Goal: Task Accomplishment & Management: Complete application form

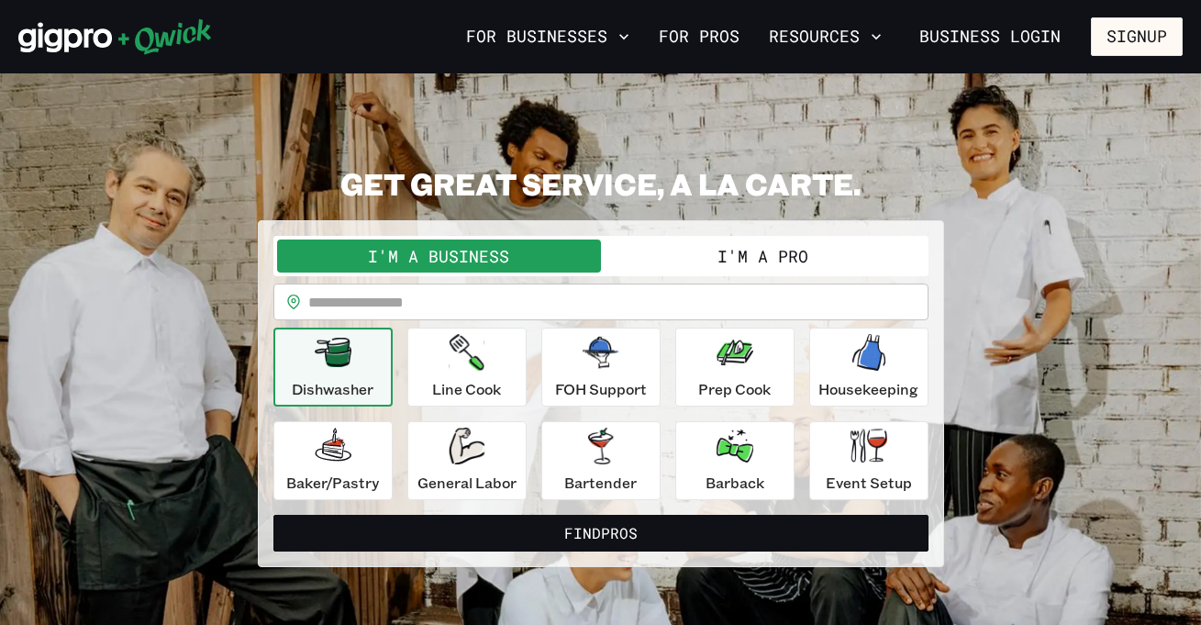
click at [832, 258] on button "I'm a Pro" at bounding box center [763, 256] width 324 height 33
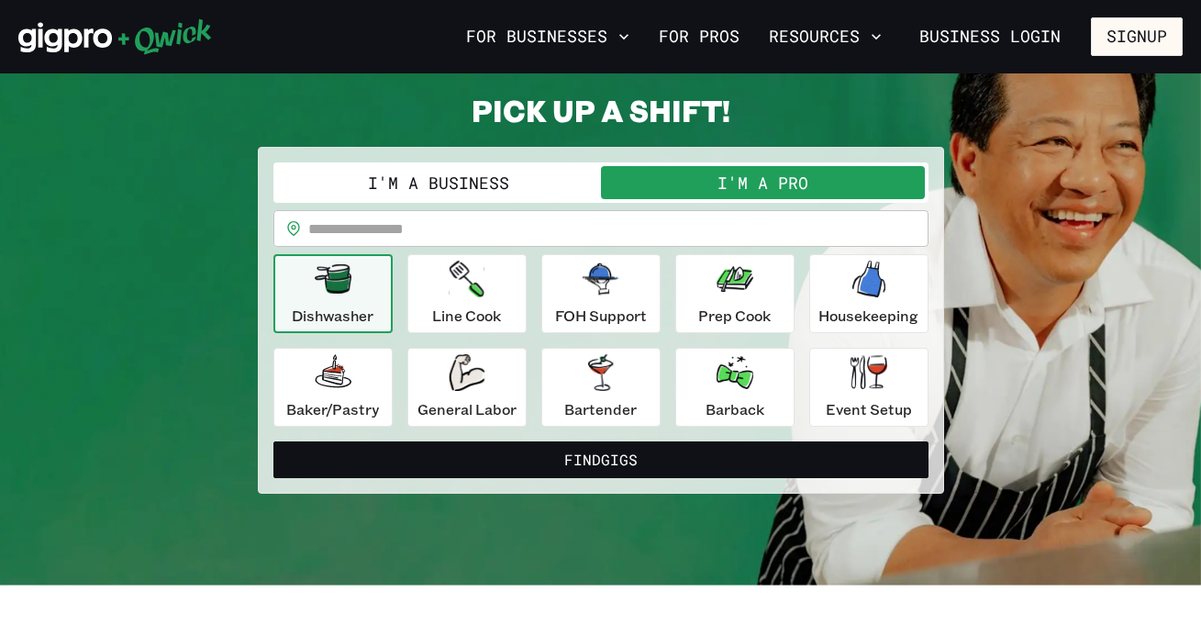
scroll to position [110, 0]
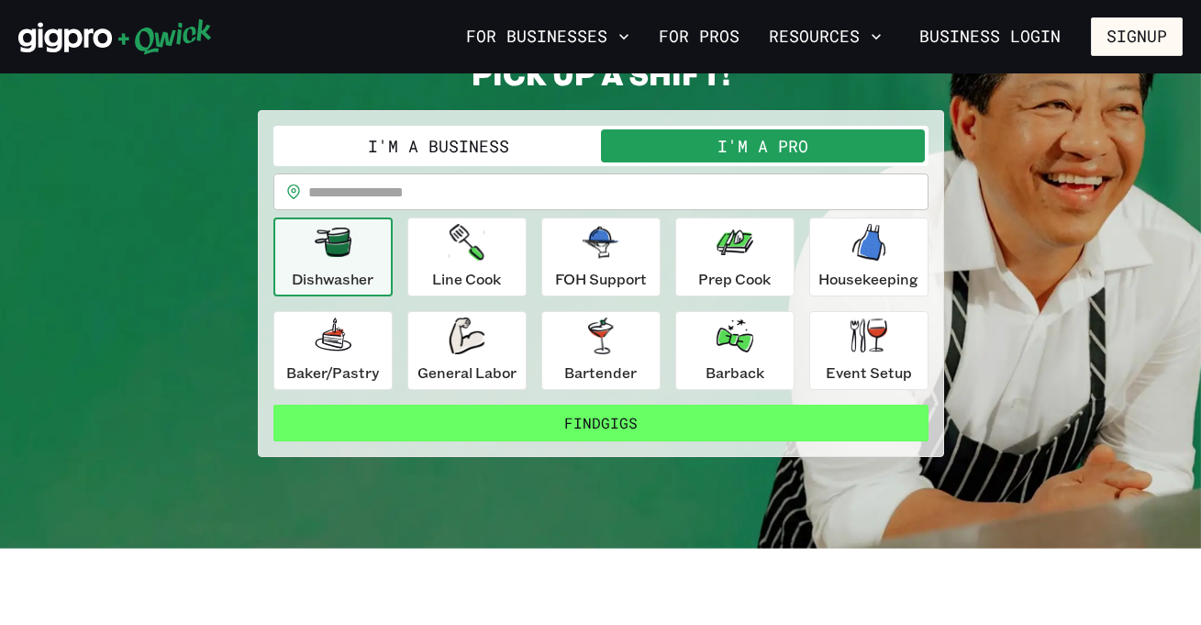
click at [633, 427] on button "Find Gigs" at bounding box center [601, 423] width 655 height 37
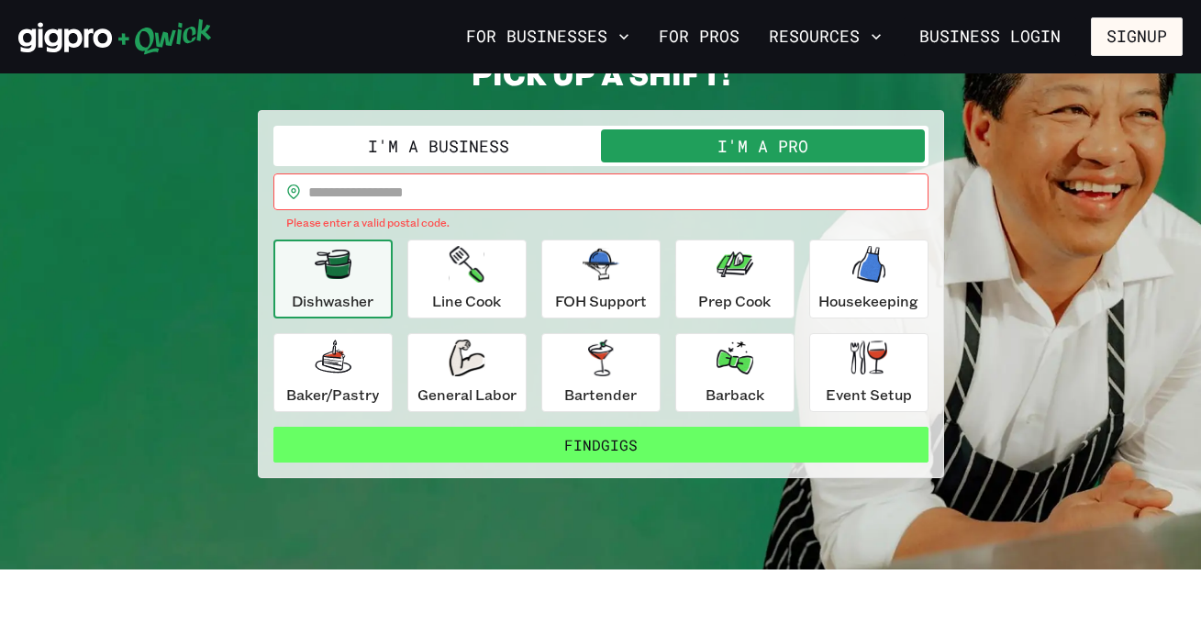
click at [638, 448] on button "Find Gigs" at bounding box center [601, 445] width 655 height 37
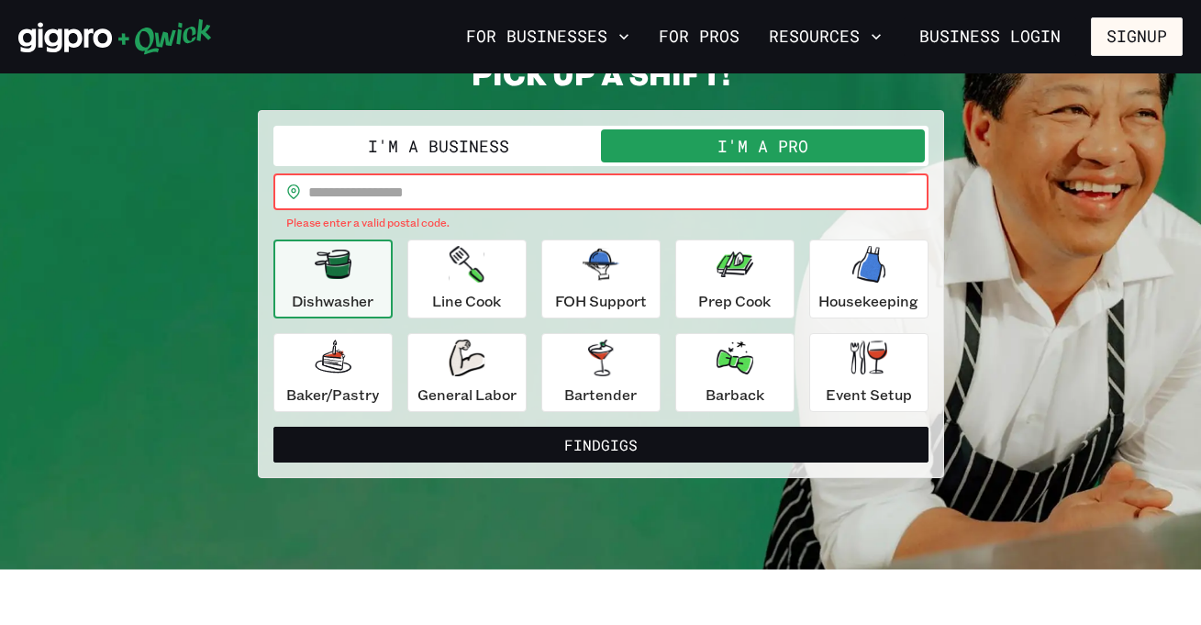
click at [459, 203] on input "text" at bounding box center [618, 191] width 620 height 37
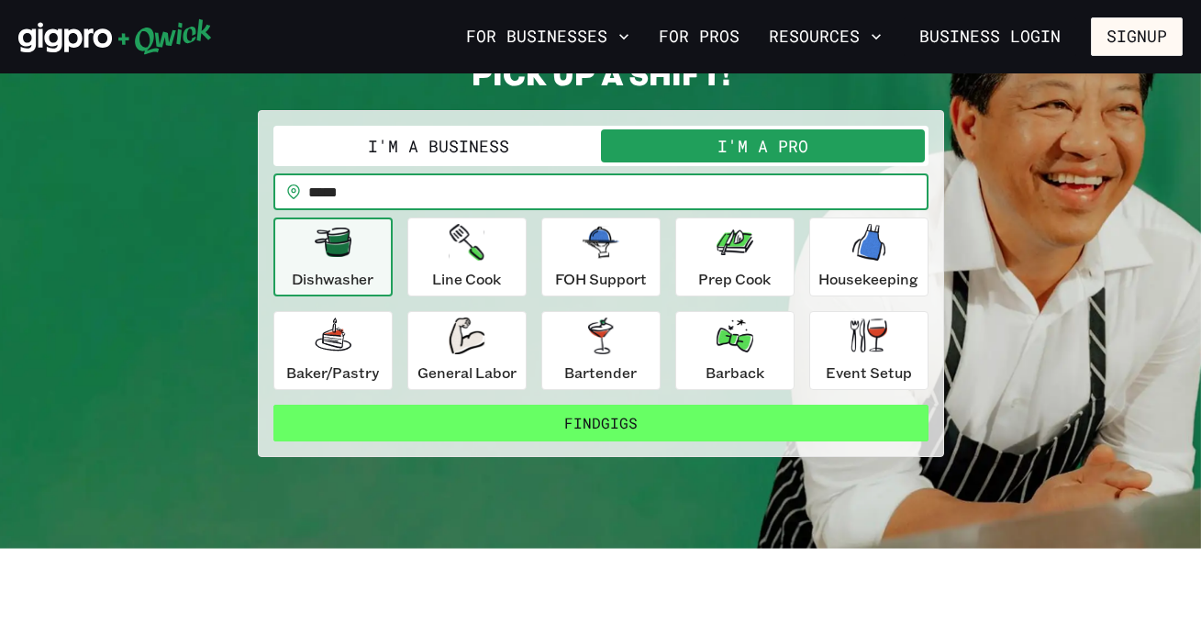
type input "*****"
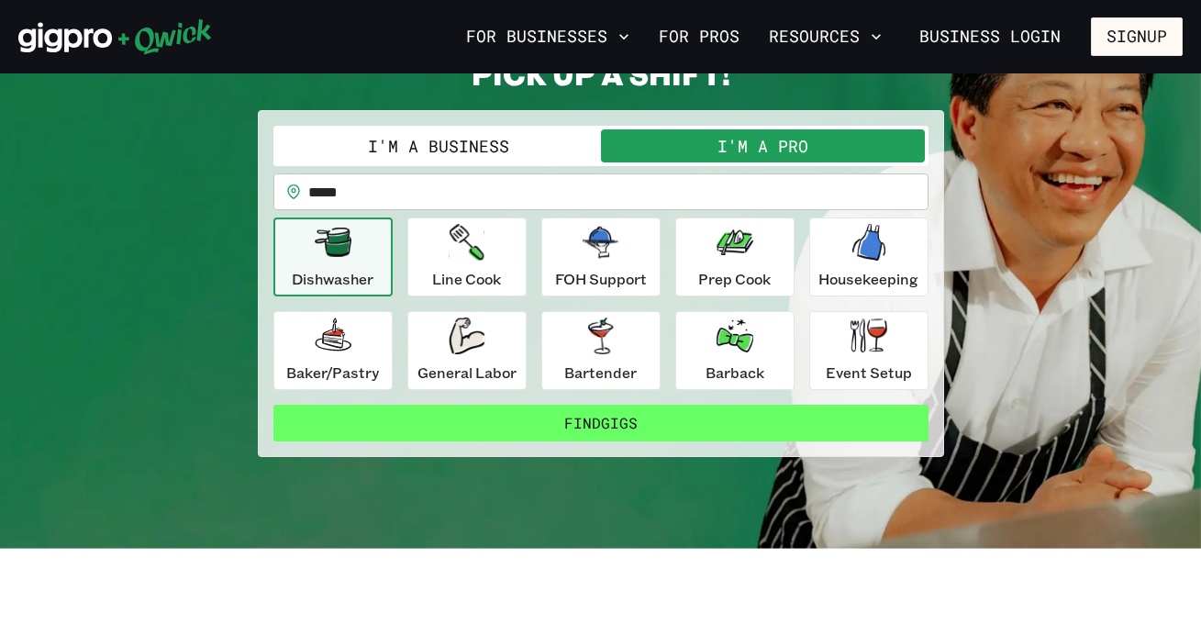
click at [474, 434] on button "Find Gigs" at bounding box center [601, 423] width 655 height 37
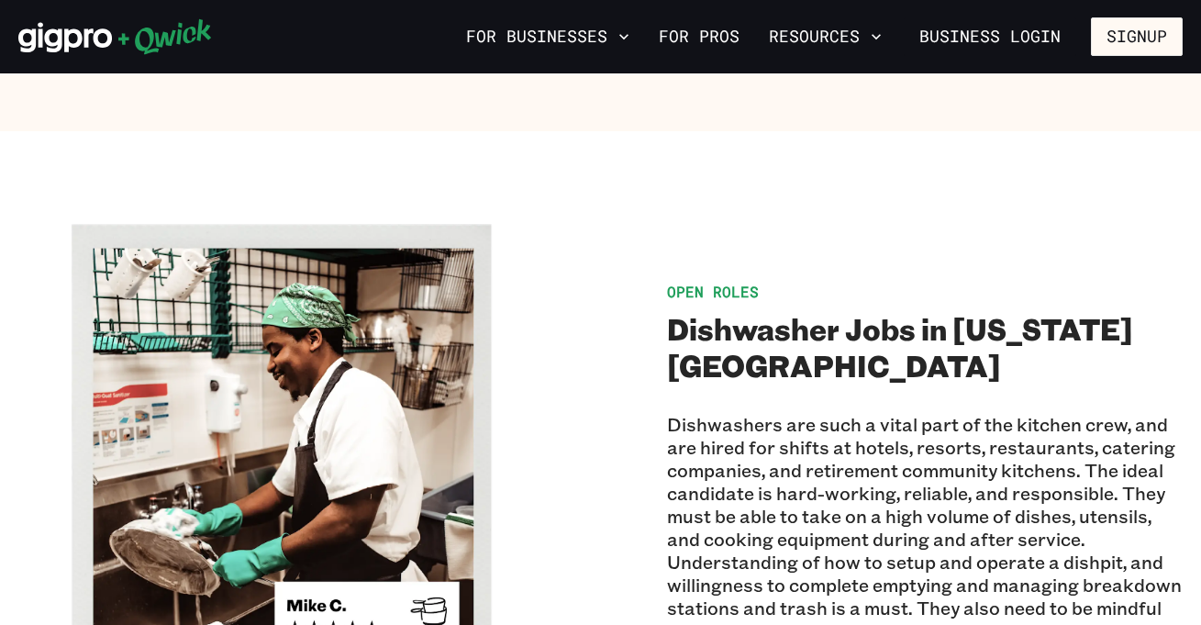
scroll to position [1138, 0]
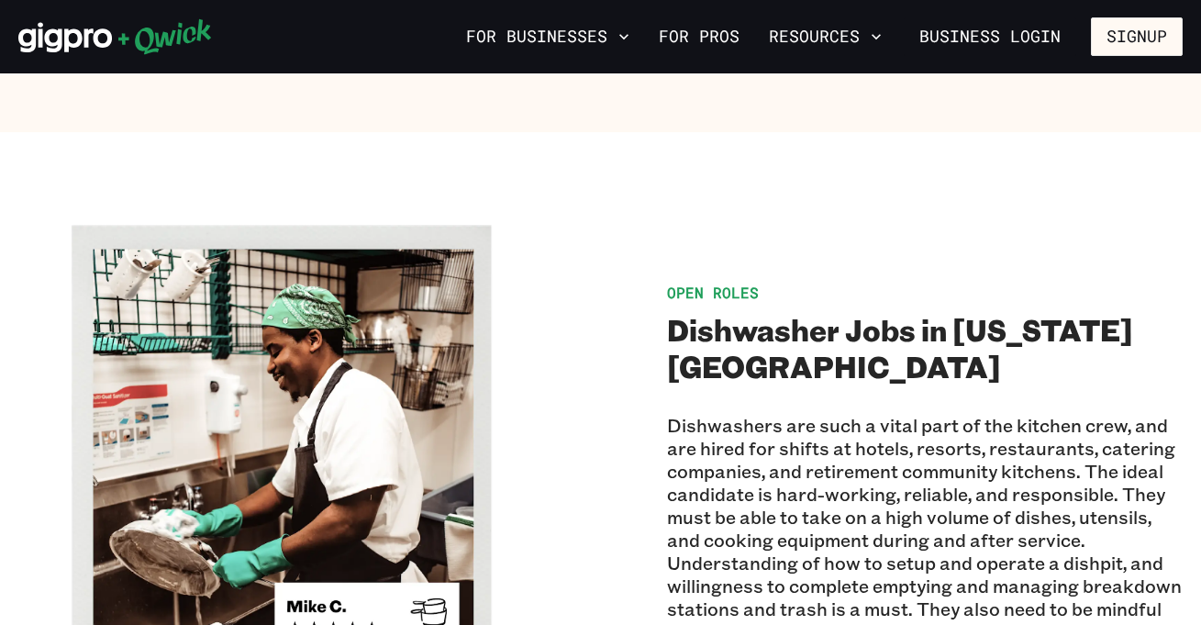
click at [705, 283] on span "Open Roles" at bounding box center [713, 292] width 92 height 19
click at [727, 31] on link "For Pros" at bounding box center [699, 36] width 95 height 31
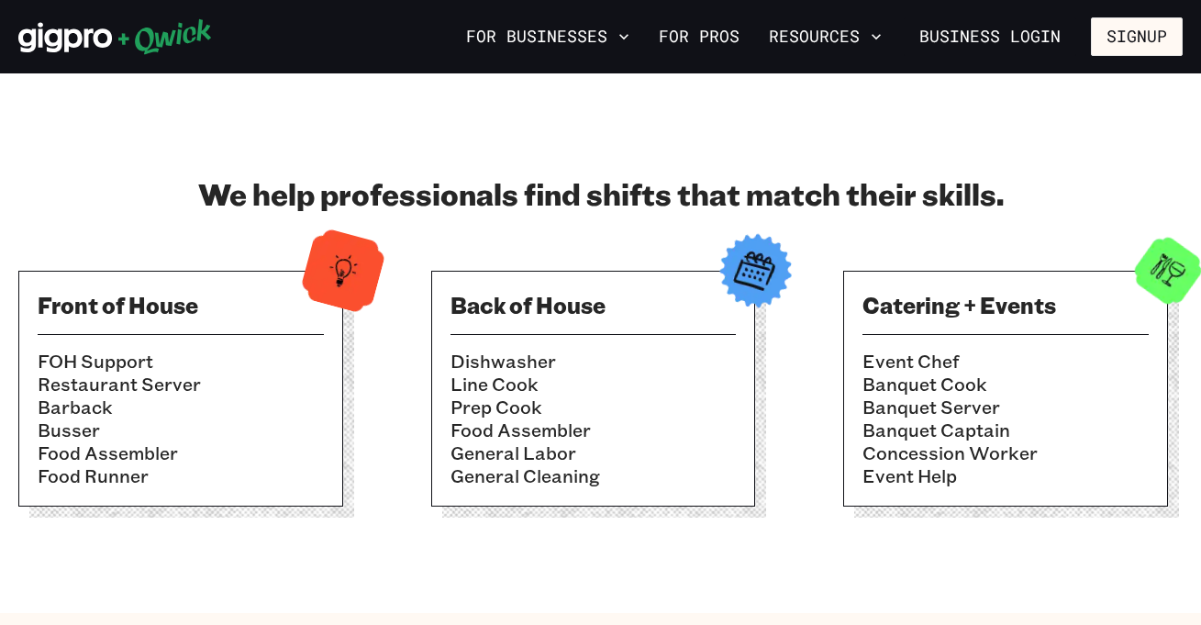
scroll to position [587, 0]
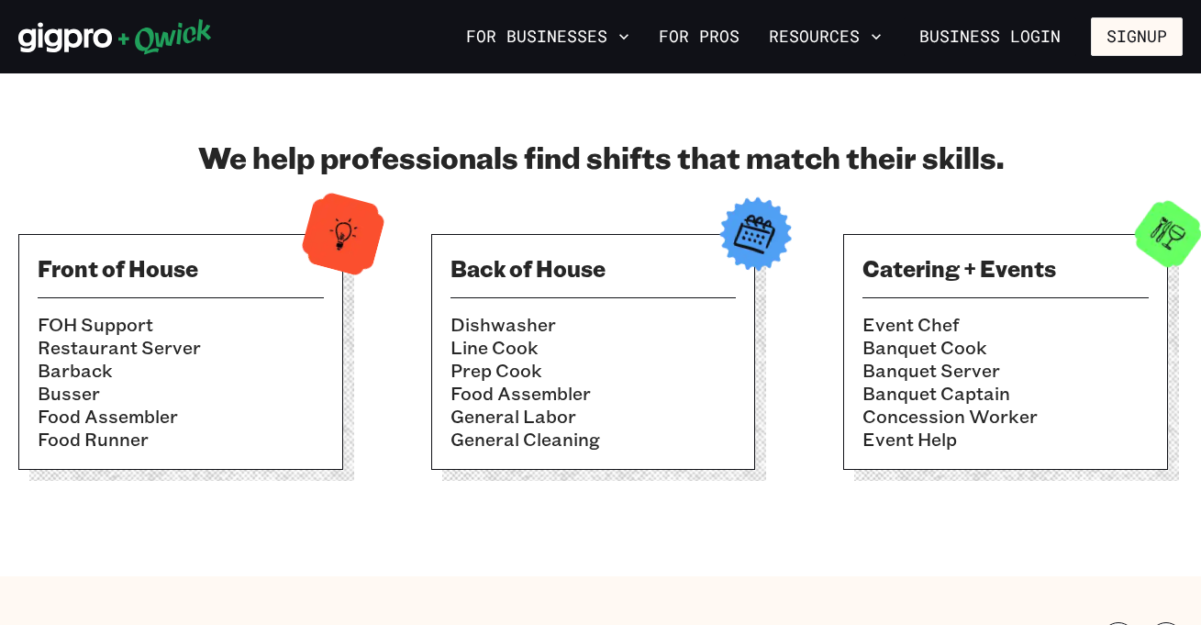
click at [274, 309] on div "Front of House FOH Support Restaurant Server Barback [PERSON_NAME] Food Assembl…" at bounding box center [180, 352] width 325 height 236
click at [1133, 29] on button "Signup" at bounding box center [1137, 36] width 92 height 39
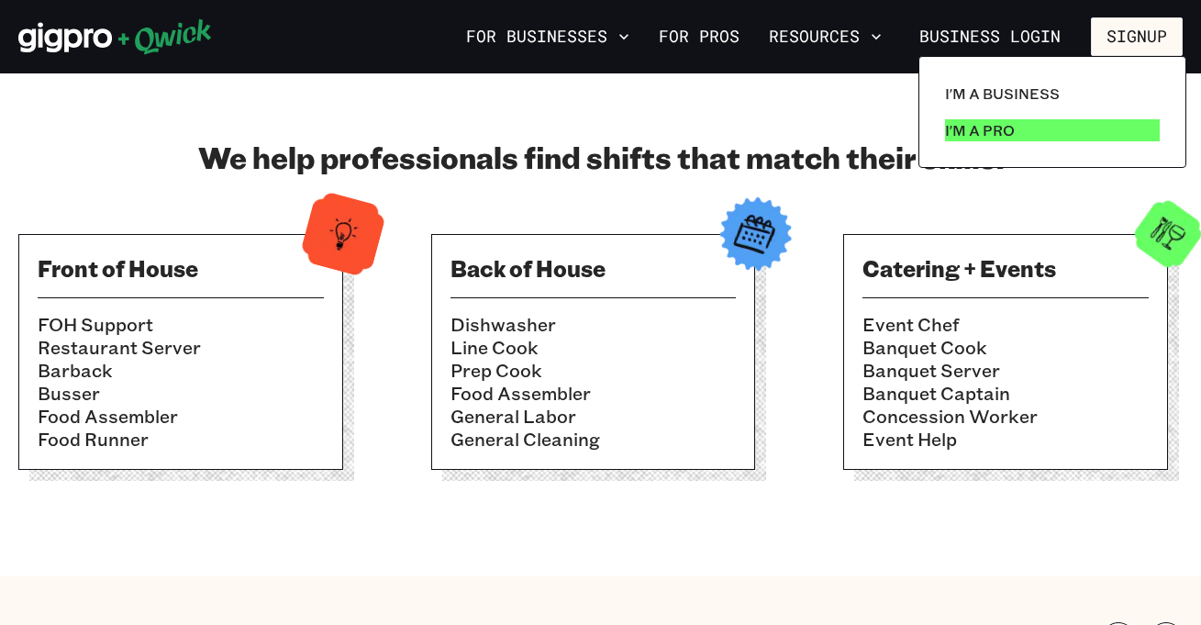
click at [1002, 133] on p "I'm a Pro" at bounding box center [980, 130] width 70 height 22
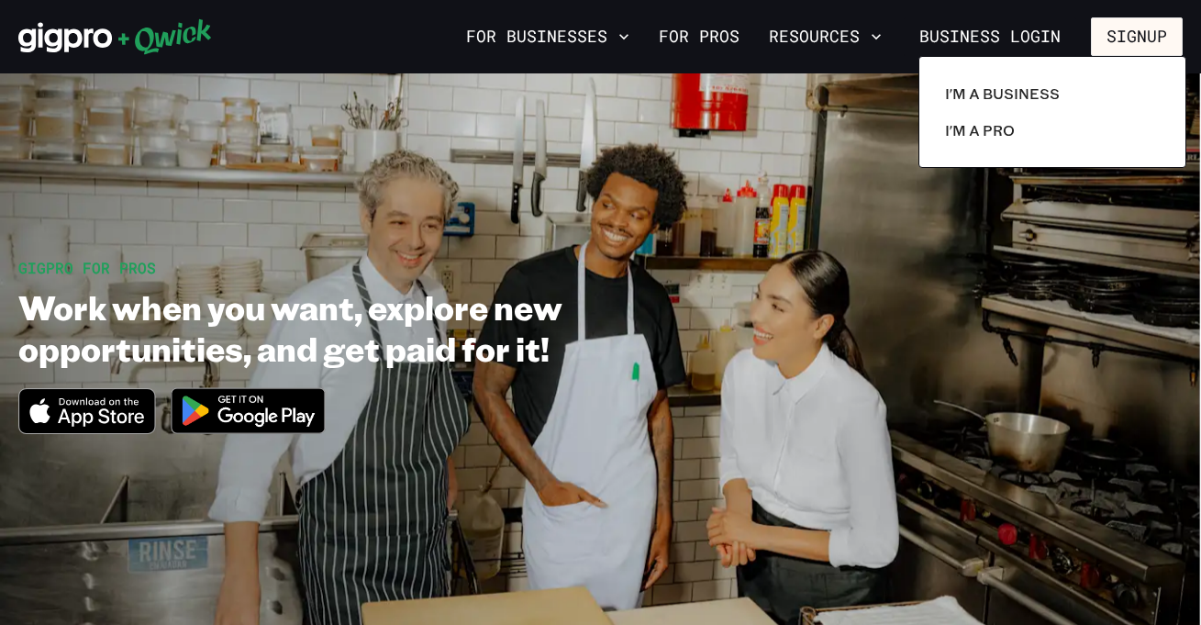
click at [1013, 275] on div at bounding box center [600, 312] width 1201 height 625
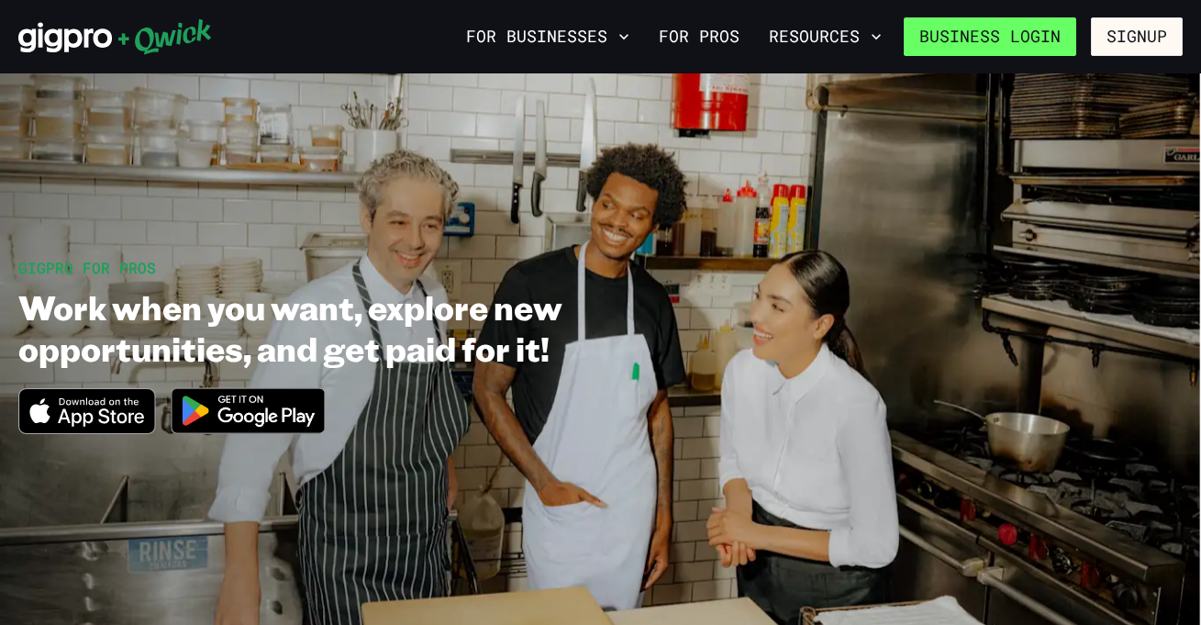
click at [958, 50] on link "Business Login" at bounding box center [990, 36] width 173 height 39
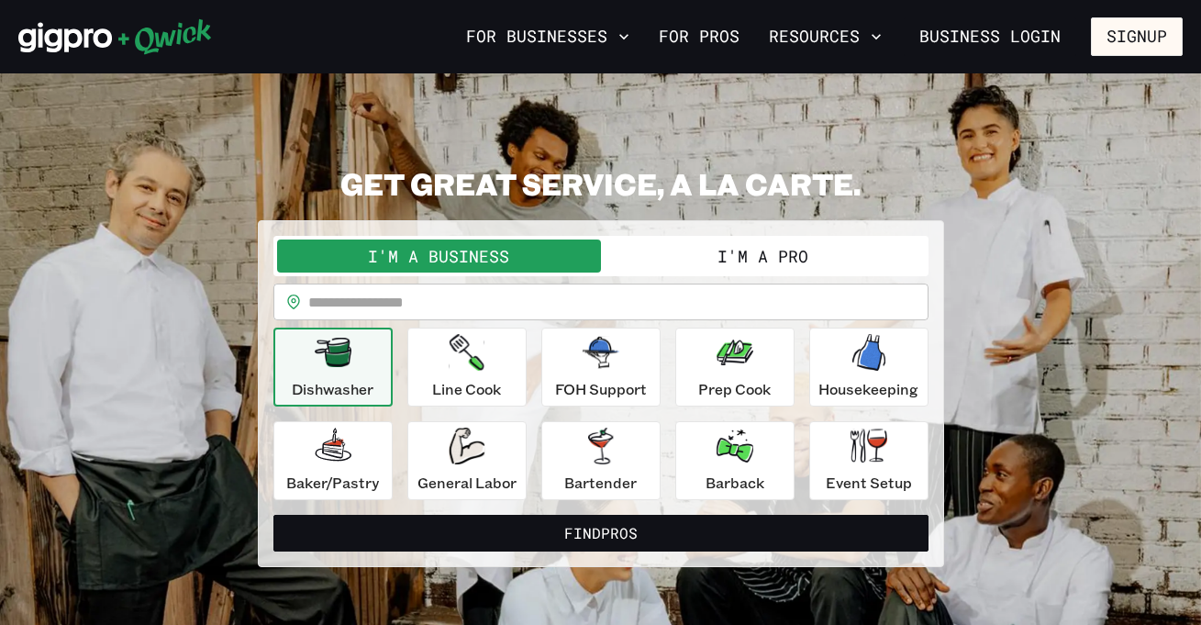
click at [747, 252] on button "I'm a Pro" at bounding box center [763, 256] width 324 height 33
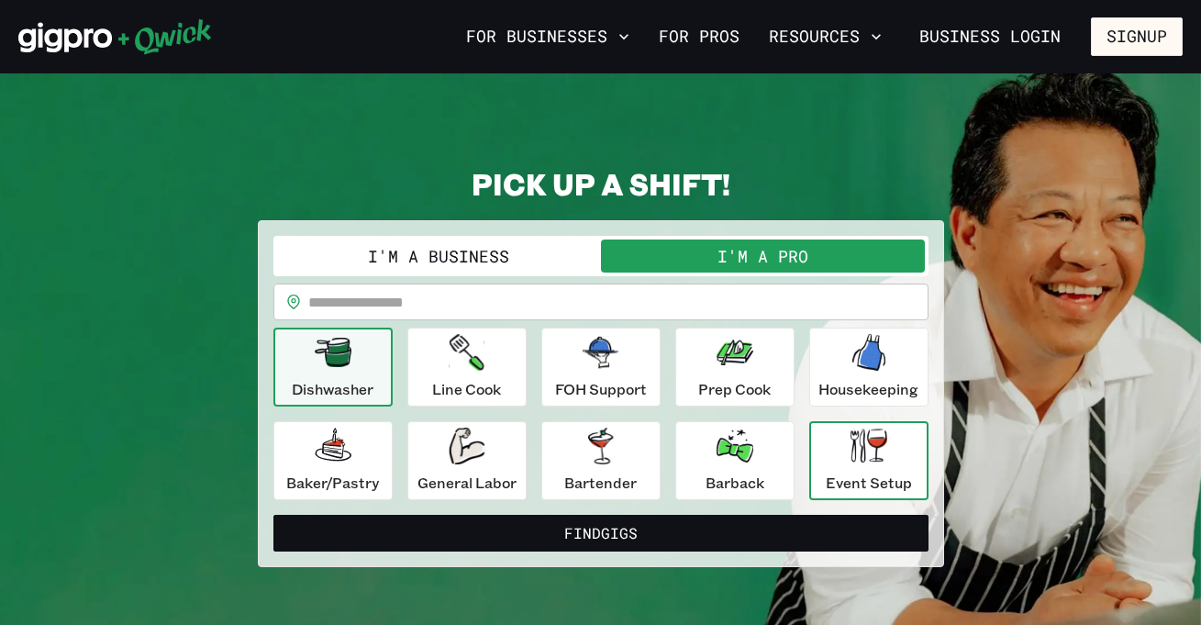
click at [857, 461] on icon "button" at bounding box center [869, 446] width 37 height 34
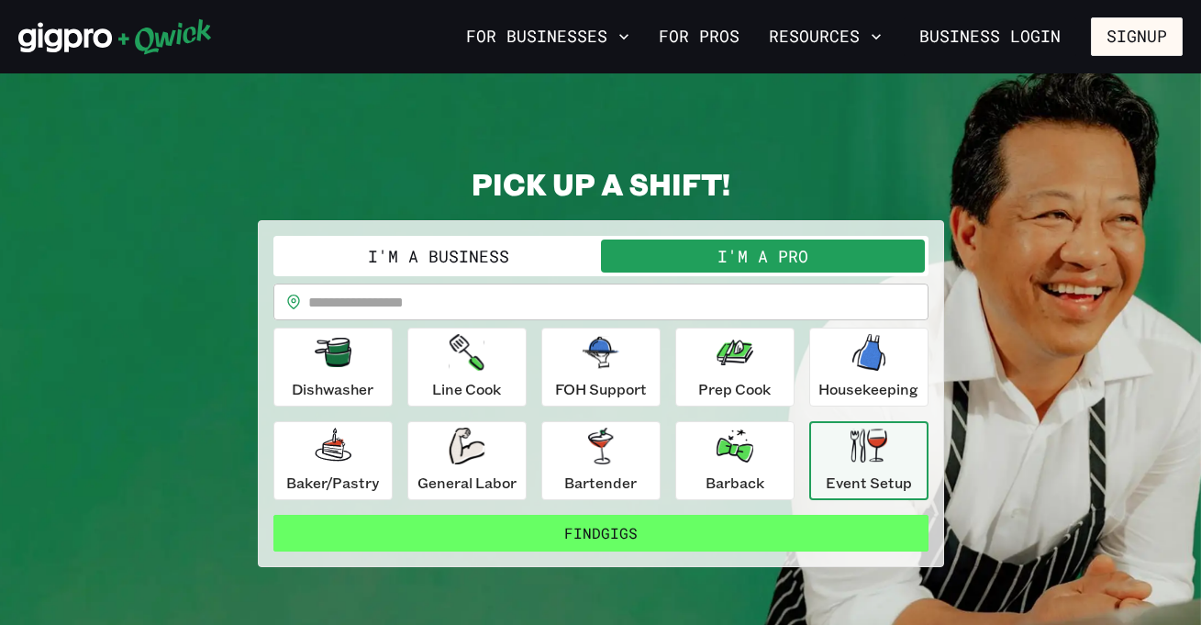
click at [813, 523] on button "Find Gigs" at bounding box center [601, 533] width 655 height 37
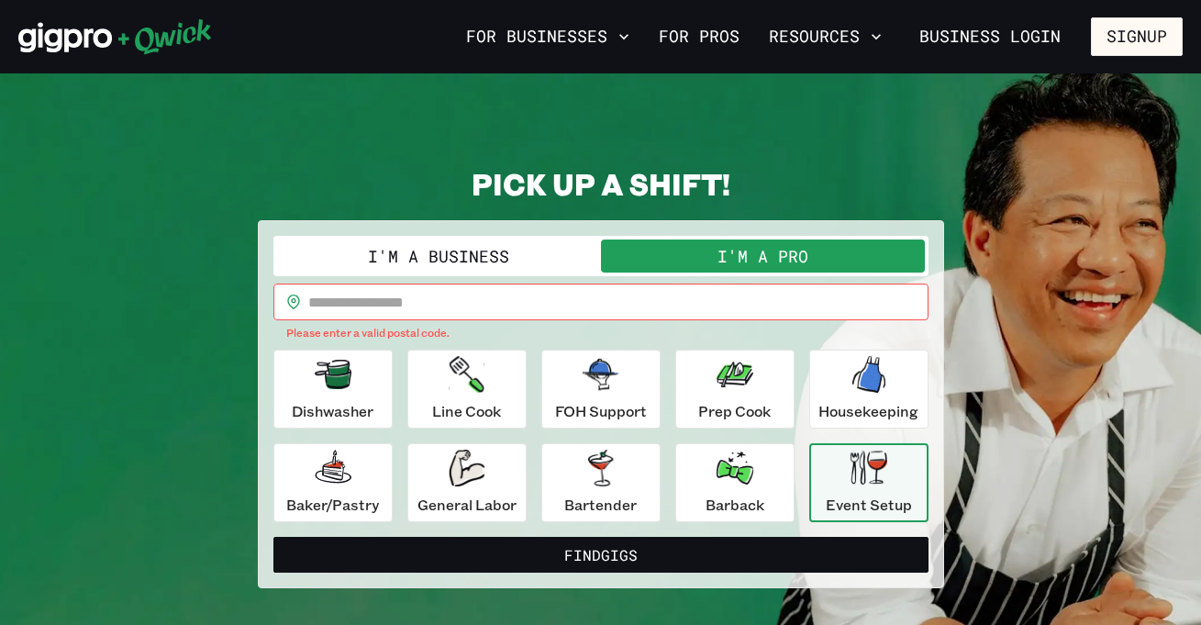
click at [670, 296] on input "text" at bounding box center [618, 302] width 620 height 37
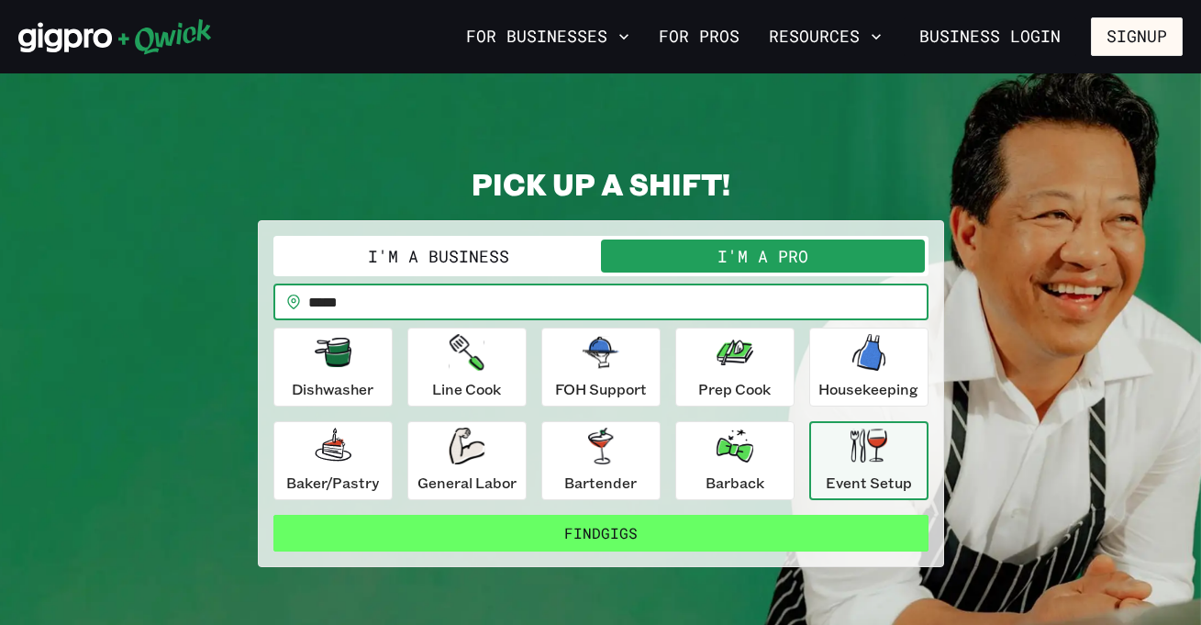
type input "*****"
click at [708, 531] on button "Find Gigs" at bounding box center [601, 533] width 655 height 37
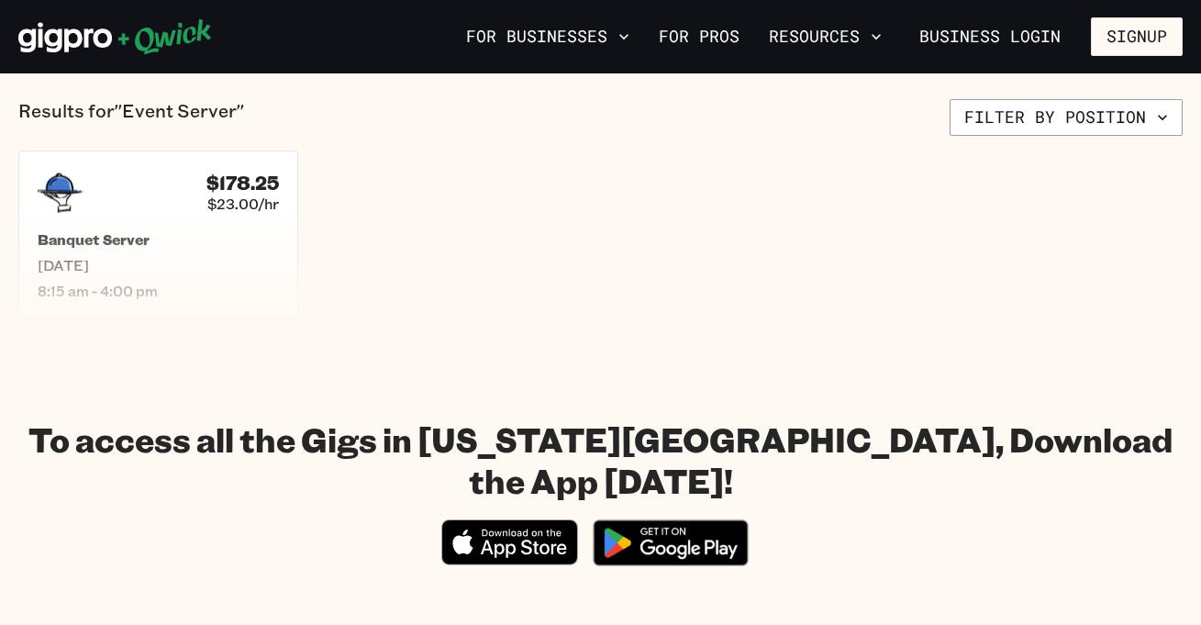
scroll to position [441, 0]
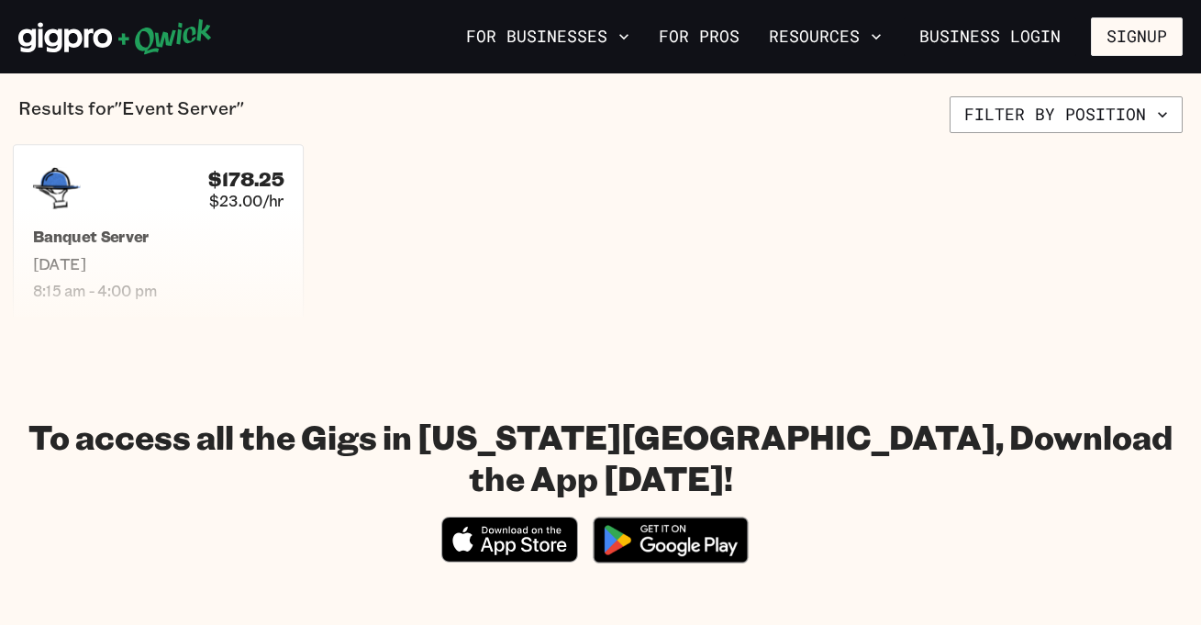
click at [123, 258] on span "Tue, Sep 16" at bounding box center [158, 263] width 251 height 19
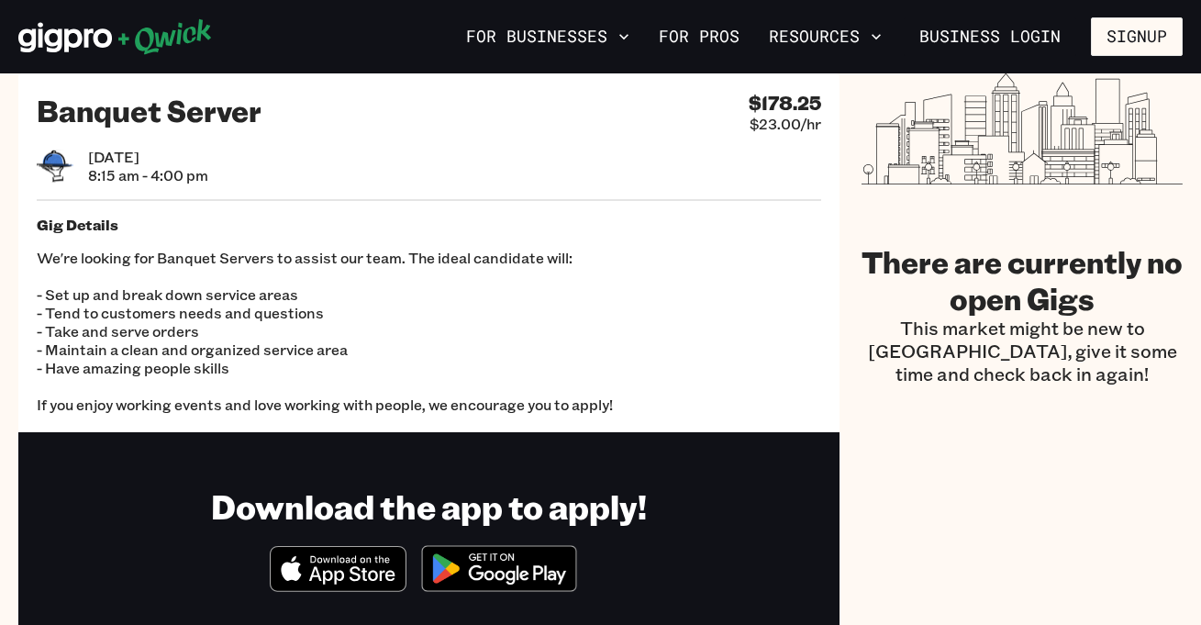
scroll to position [9, 0]
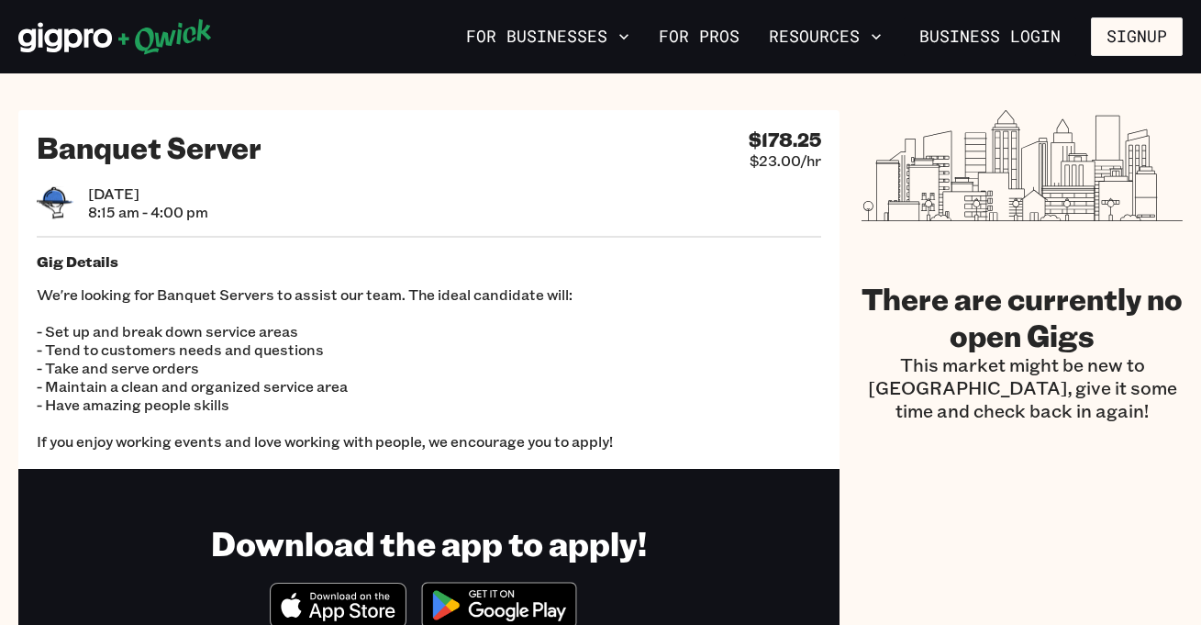
scroll to position [441, 0]
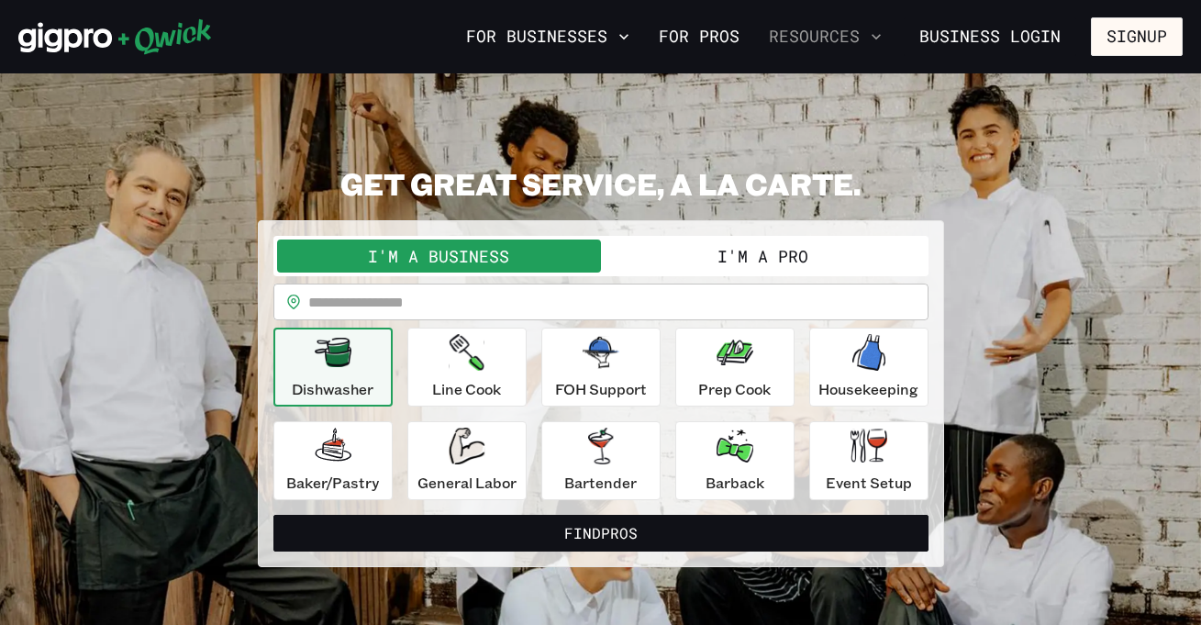
click at [877, 36] on icon "button" at bounding box center [876, 37] width 9 height 6
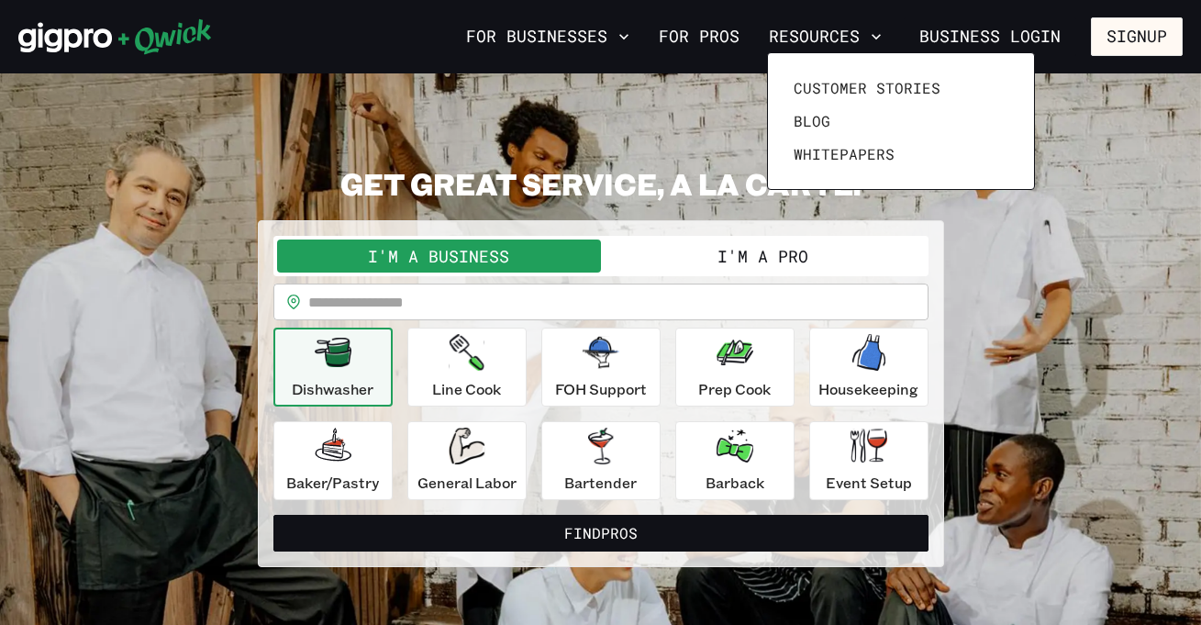
click at [729, 40] on div at bounding box center [600, 312] width 1201 height 625
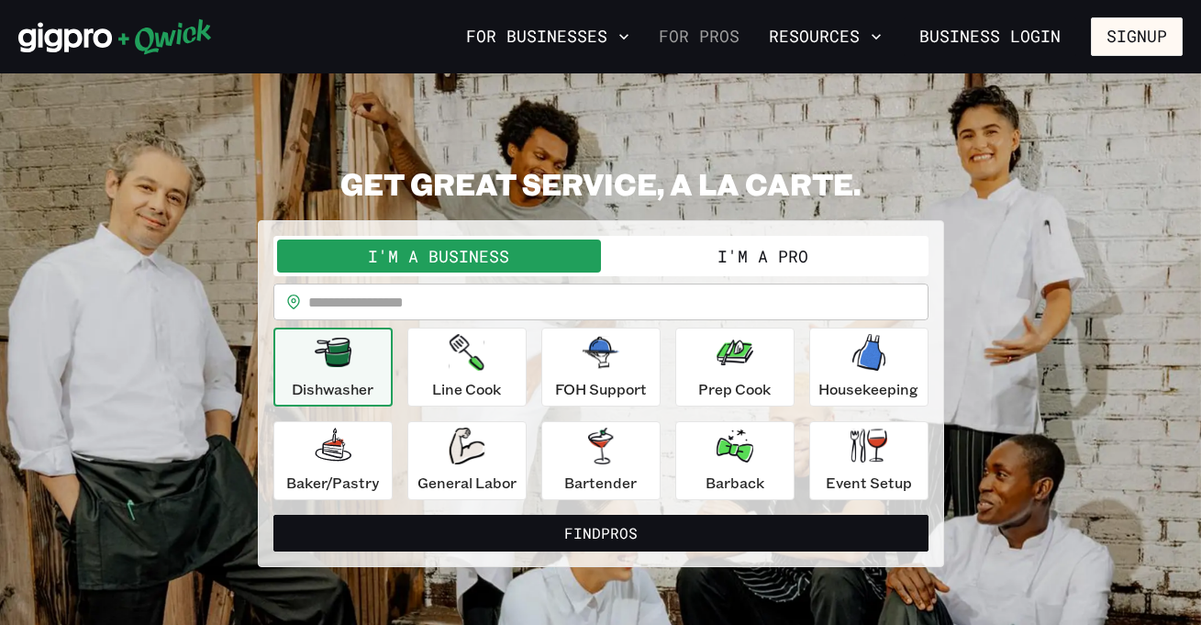
click at [721, 40] on link "For Pros" at bounding box center [699, 36] width 95 height 31
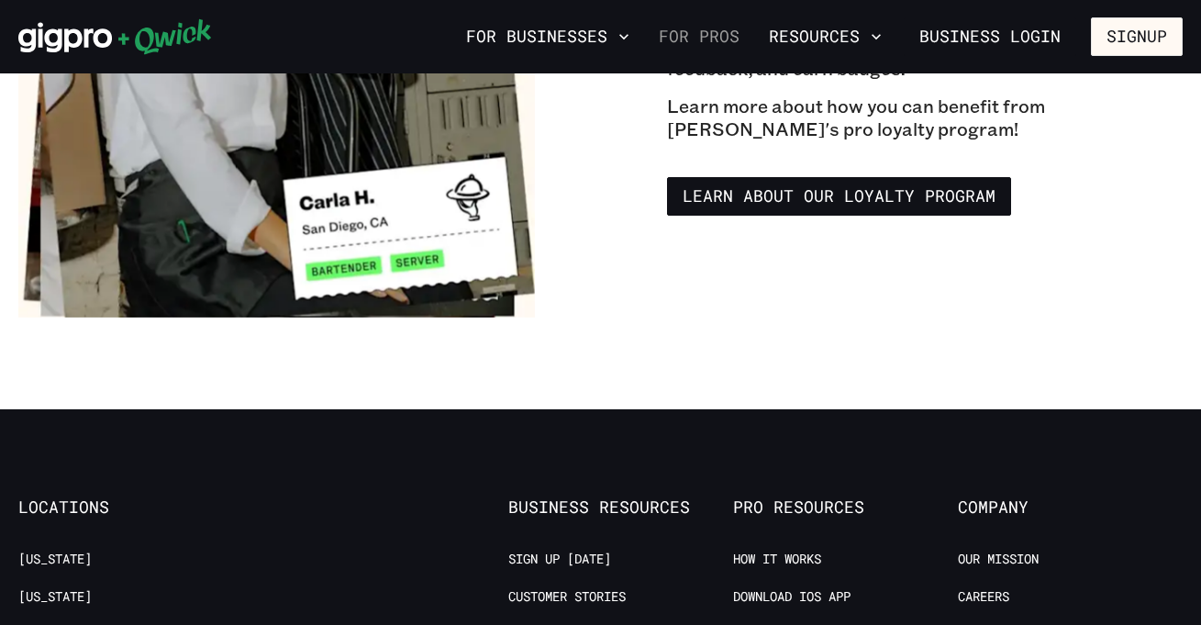
scroll to position [3157, 0]
